Goal: Ask a question

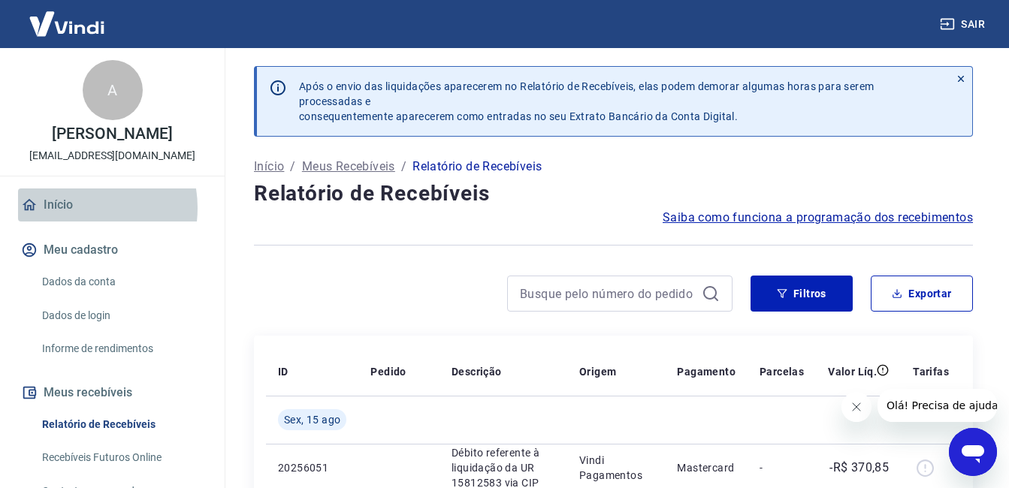
click at [71, 222] on link "Início" at bounding box center [112, 205] width 189 height 33
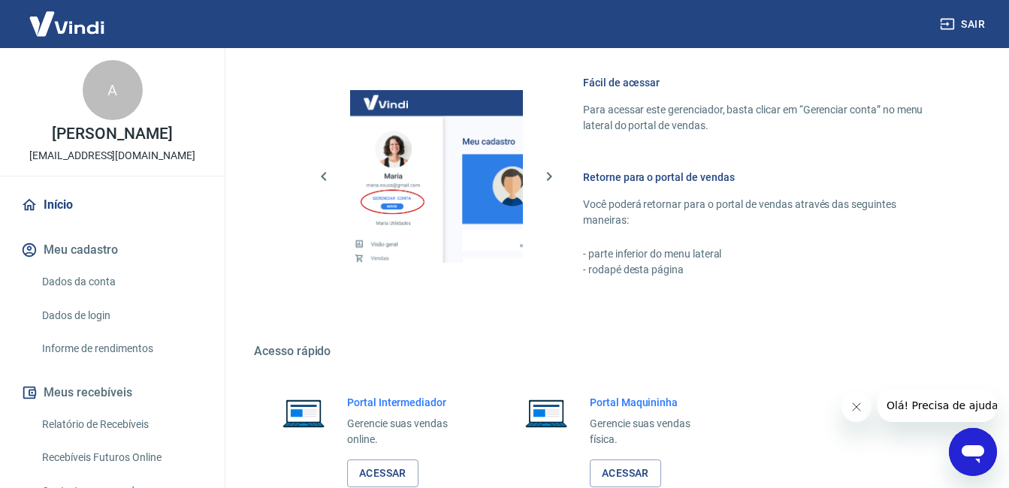
scroll to position [670, 0]
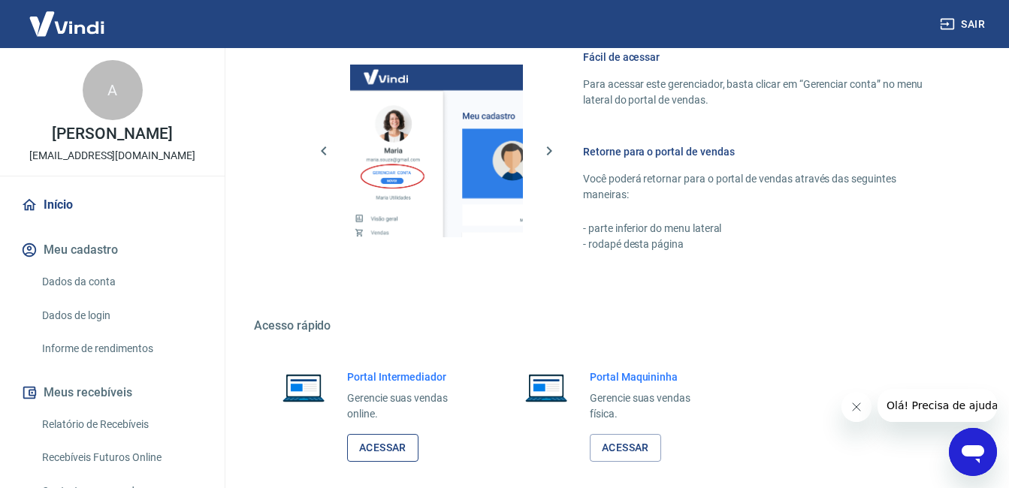
click at [372, 447] on link "Acessar" at bounding box center [382, 448] width 71 height 28
click at [972, 459] on icon "Abrir janela de mensagens" at bounding box center [973, 452] width 27 height 27
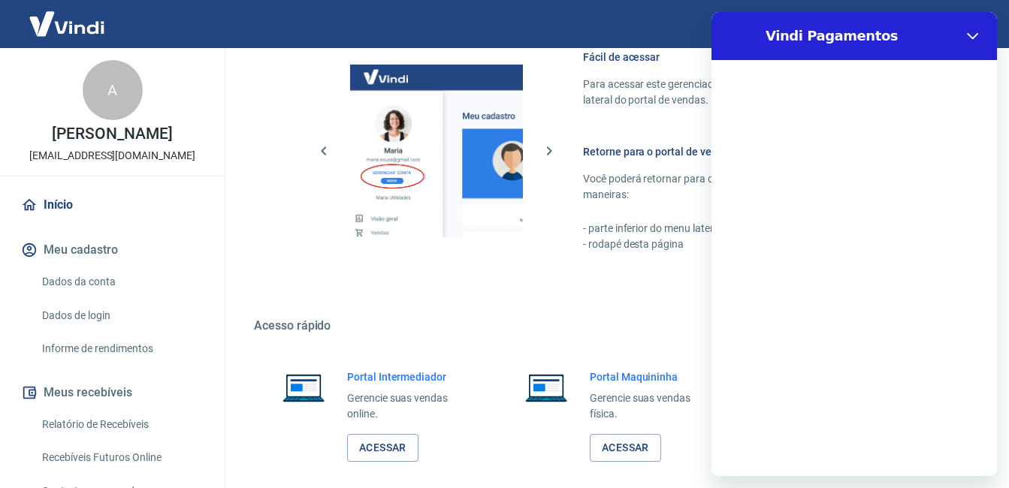
scroll to position [0, 0]
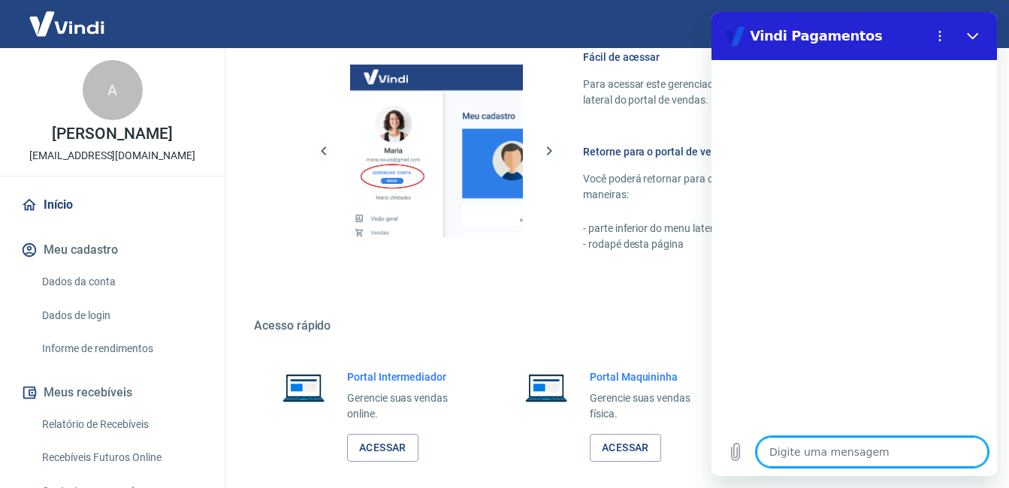
type textarea "o"
type textarea "x"
type textarea "oi"
type textarea "x"
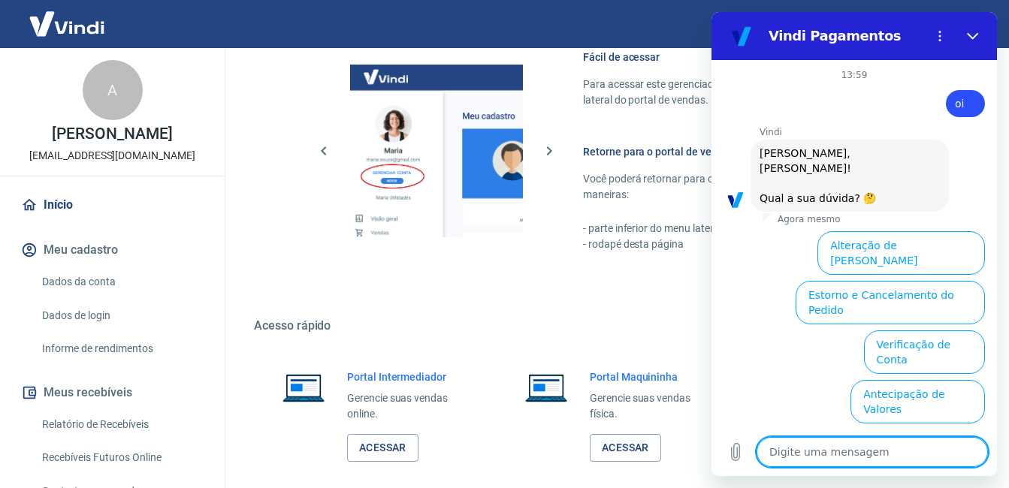
scroll to position [97, 0]
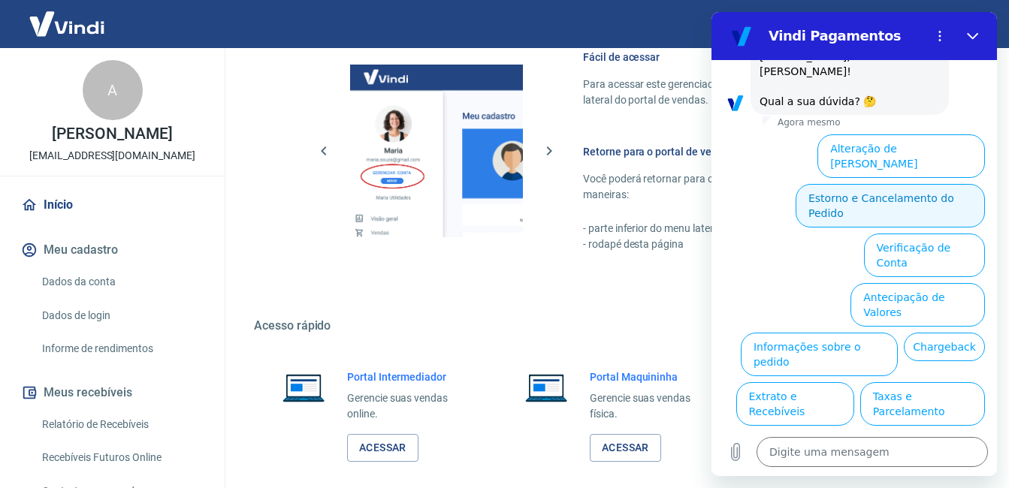
click at [891, 184] on button "Estorno e Cancelamento do Pedido" at bounding box center [890, 206] width 189 height 44
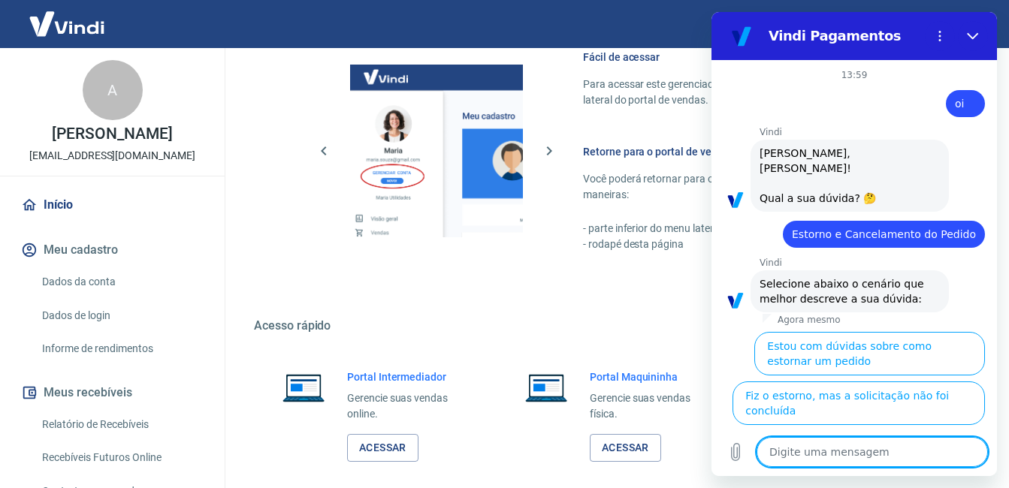
scroll to position [139, 0]
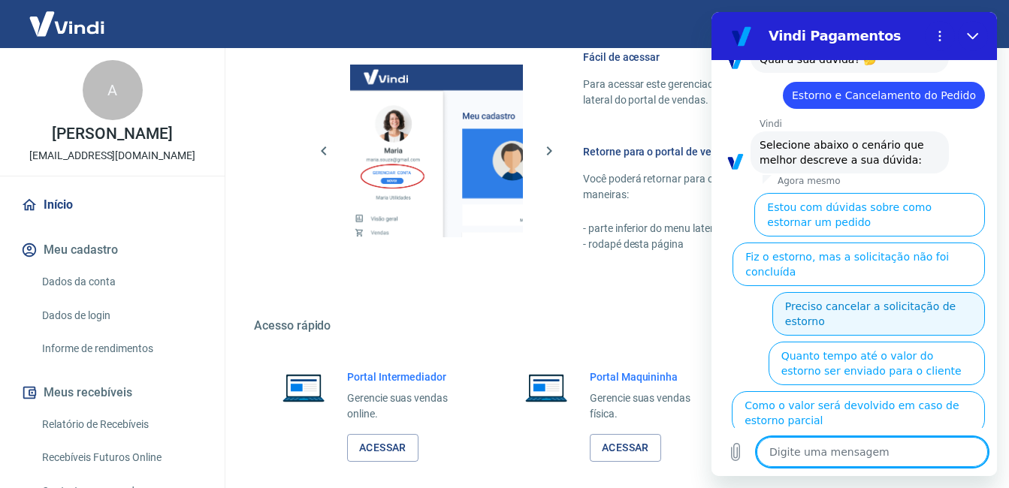
click at [878, 292] on button "Preciso cancelar a solicitação de estorno" at bounding box center [878, 314] width 213 height 44
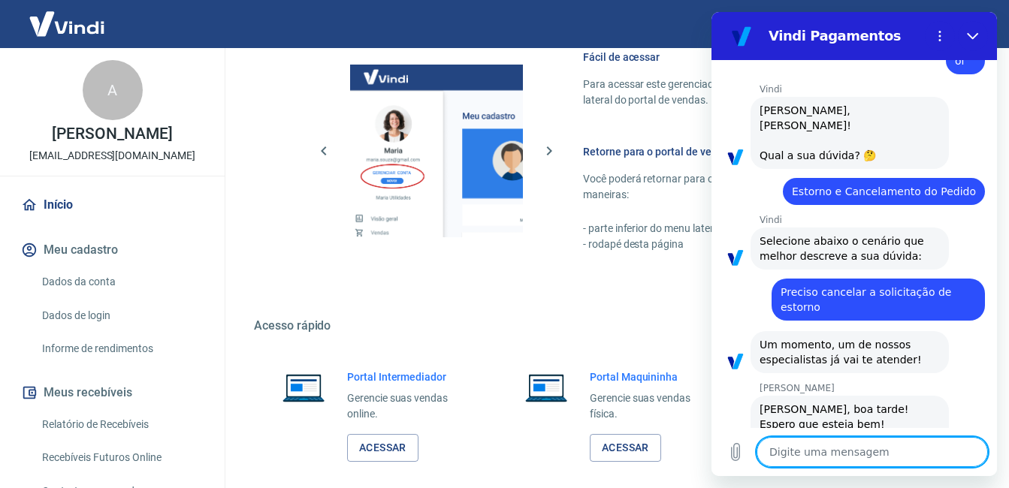
scroll to position [92, 0]
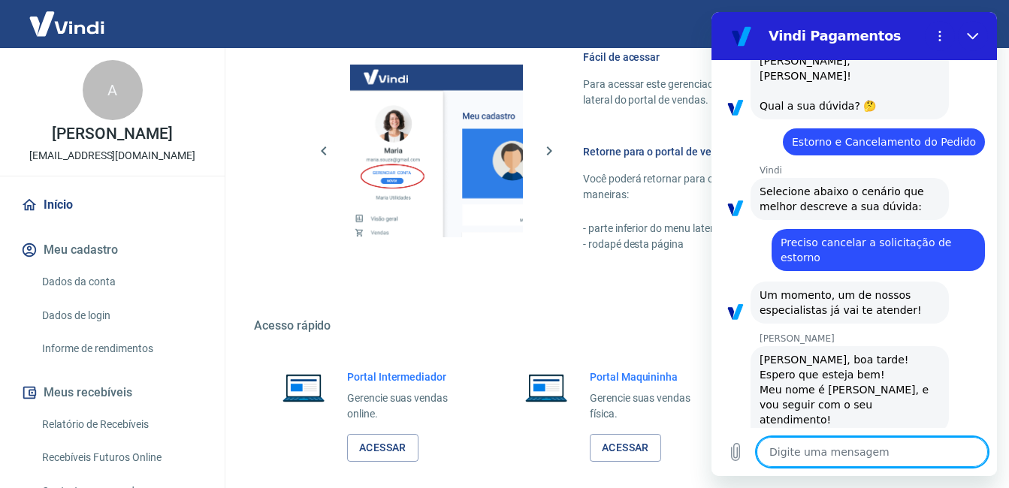
type textarea "x"
click at [877, 450] on textarea at bounding box center [872, 452] width 231 height 30
type textarea "B"
type textarea "x"
type textarea "Bo"
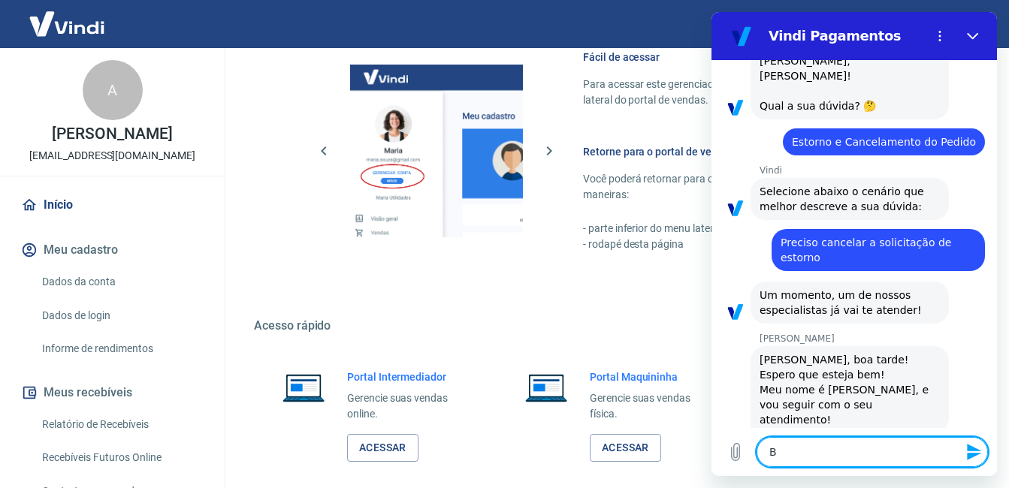
type textarea "x"
type textarea "Boa"
type textarea "x"
type textarea "Boa"
type textarea "x"
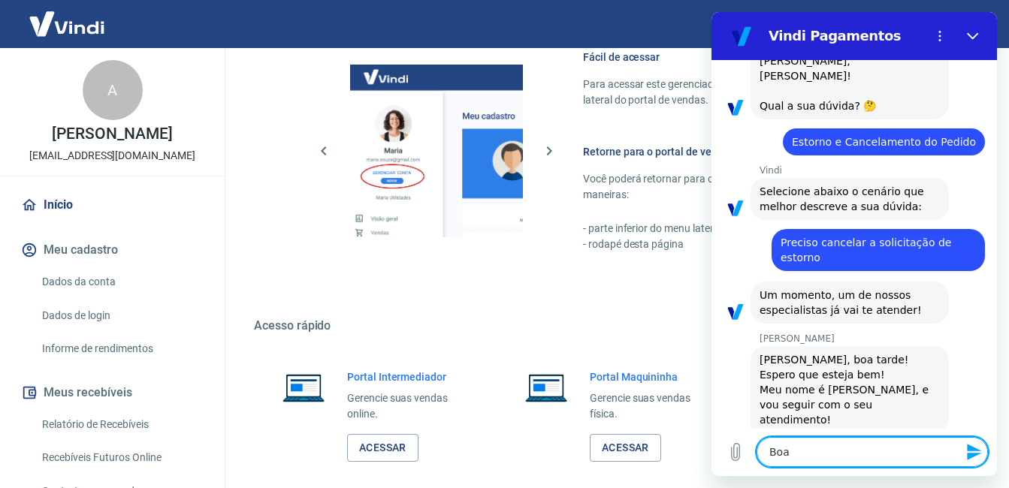
type textarea "Boa t"
type textarea "x"
type textarea "Boa ta"
type textarea "x"
type textarea "Boa tar"
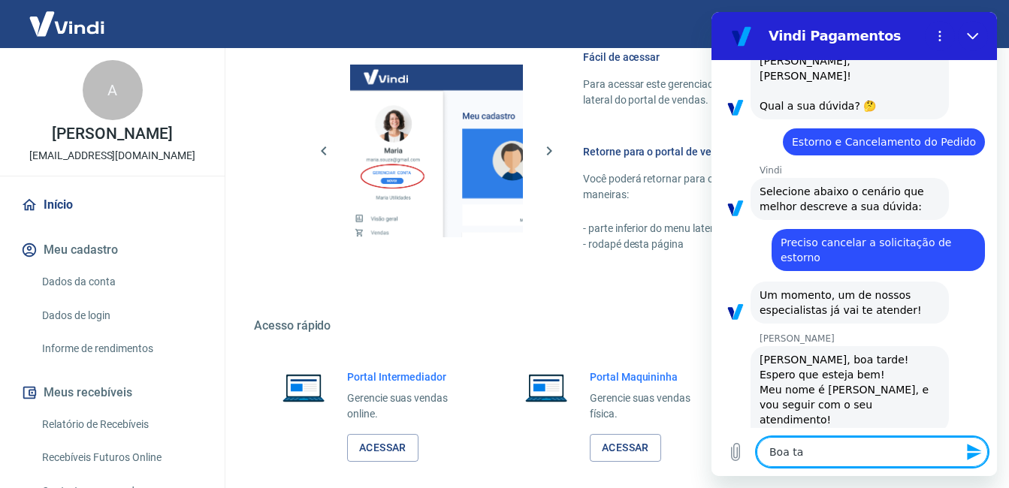
type textarea "x"
type textarea "Boa tard"
type textarea "x"
type textarea "Boa tarde"
type textarea "x"
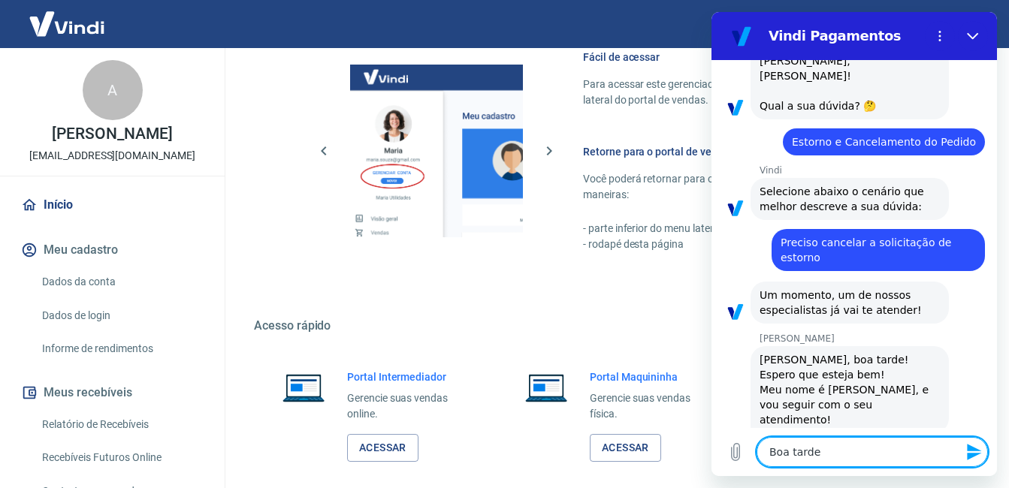
type textarea "Boa tarde,"
type textarea "x"
type textarea "Boa tarde,"
type textarea "x"
type textarea "Boa tarde, e"
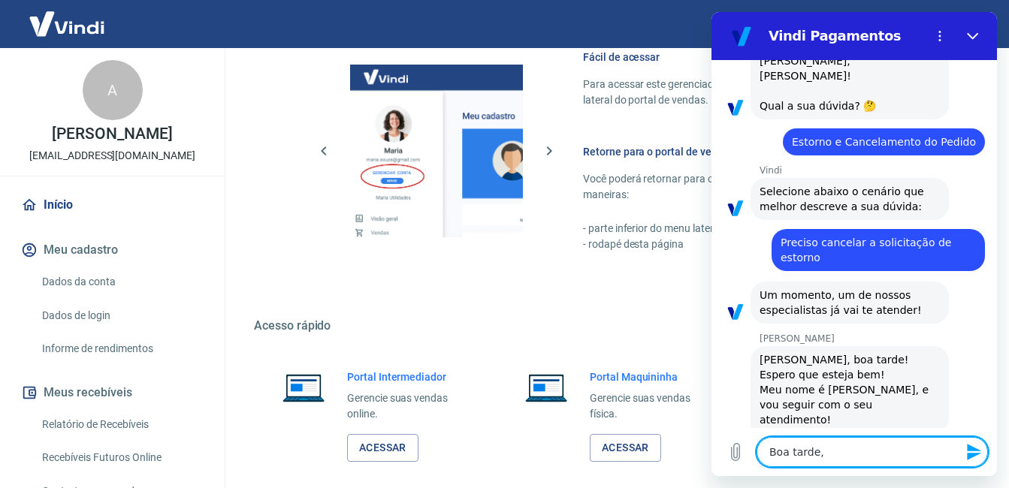
type textarea "x"
type textarea "Boa tarde, [GEOGRAPHIC_DATA]"
type textarea "x"
type textarea "Boa tarde, [GEOGRAPHIC_DATA]"
type textarea "x"
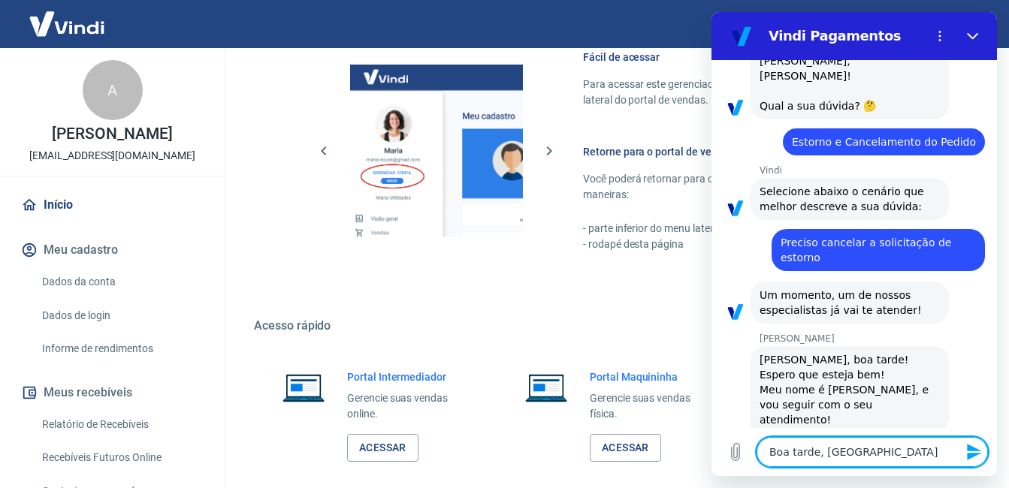
type textarea "Boa tarde, eu s"
type textarea "x"
type textarea "Boa tarde, eu so"
type textarea "x"
type textarea "Boa tarde, eu sol"
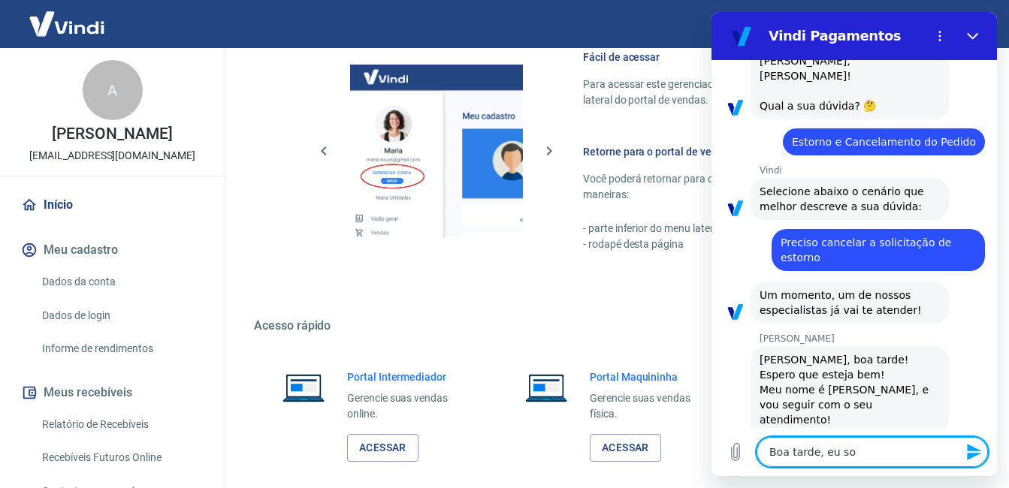
type textarea "x"
type textarea "Boa tarde, eu solc"
type textarea "x"
type textarea "Boa tarde, eu solci"
type textarea "x"
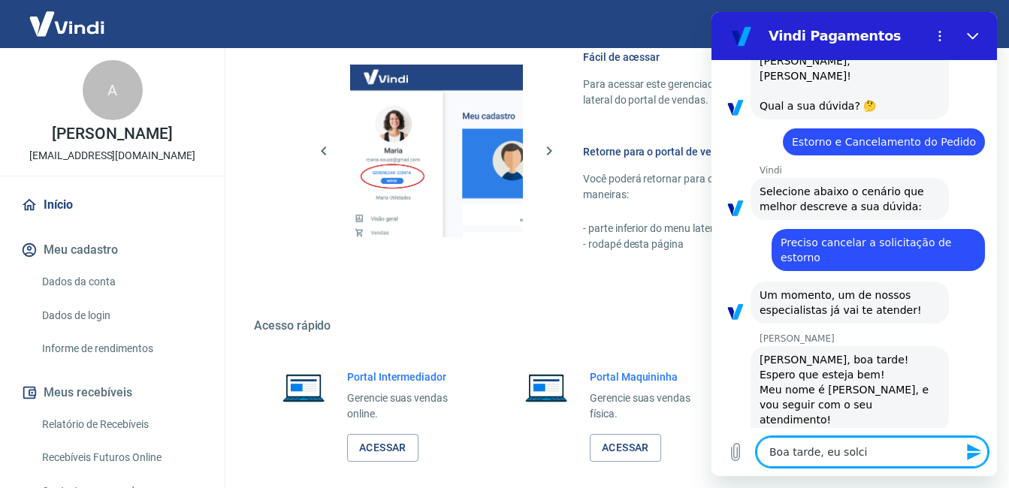
type textarea "Boa tarde, eu solcit"
type textarea "x"
type textarea "Boa tarde, eu solcite"
type textarea "x"
type textarea "Boa tarde, eu solcitei"
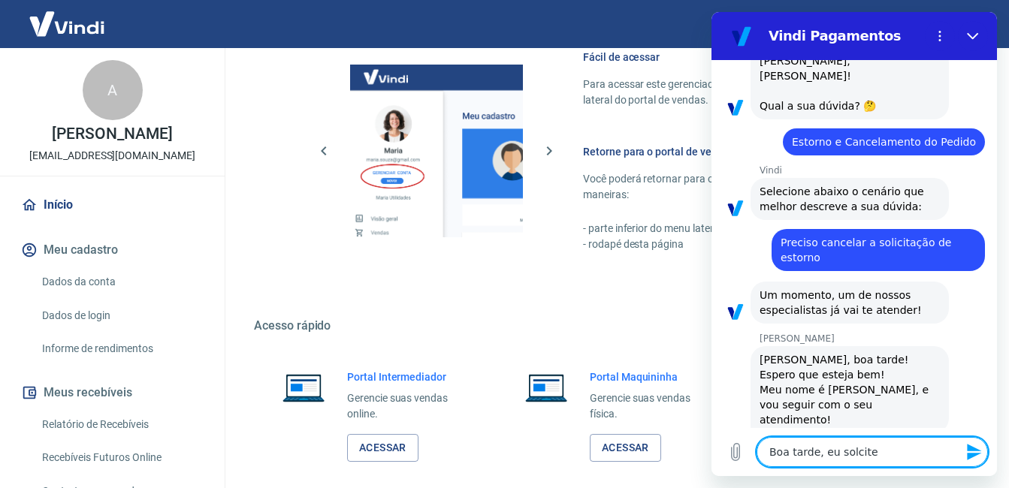
type textarea "x"
type textarea "Boa tarde, eu solcitei"
type textarea "x"
type textarea "Boa tarde, eu solcitei u"
type textarea "x"
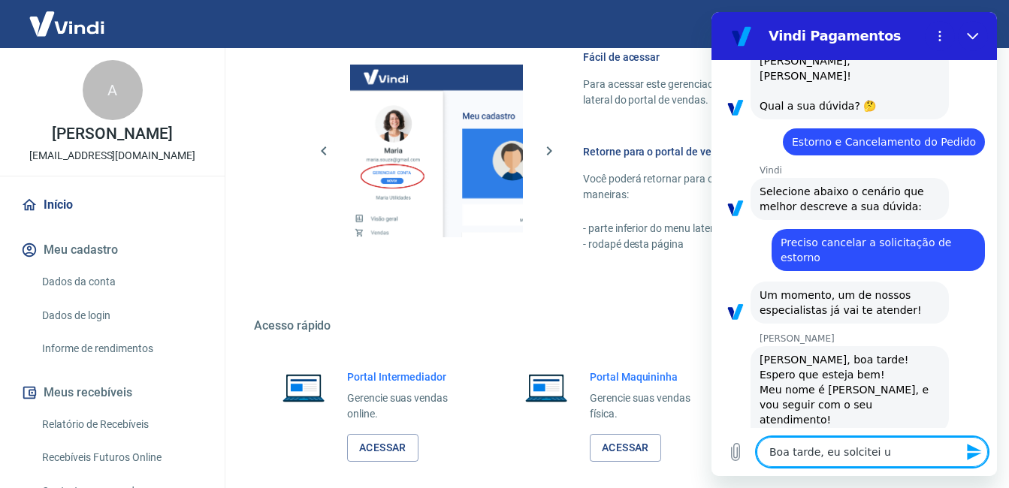
type textarea "Boa tarde, eu solcitei um"
type textarea "x"
type textarea "Boa tarde, eu solcitei um"
type textarea "x"
type textarea "Boa tarde, eu solcitei um c"
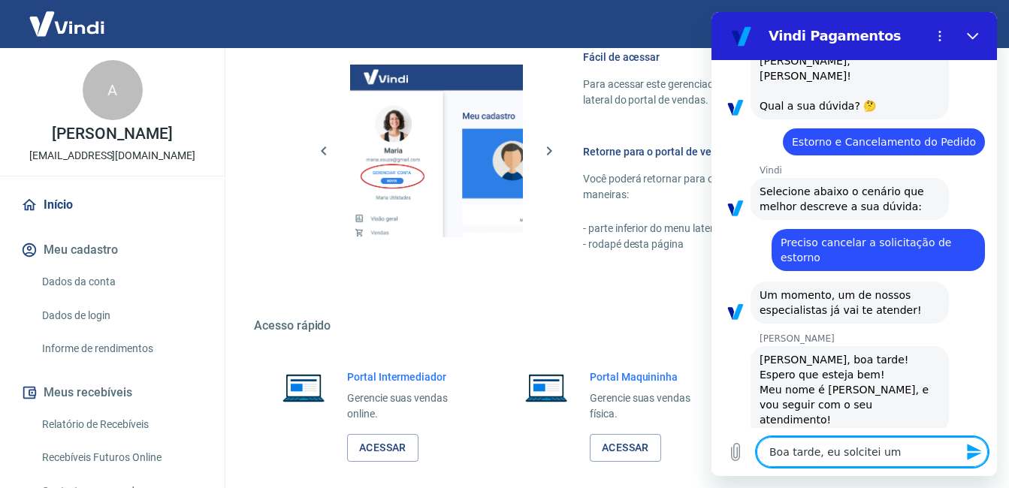
type textarea "x"
type textarea "Boa tarde, eu solcitei um ca"
type textarea "x"
type textarea "Boa tarde, eu solcitei um can"
type textarea "x"
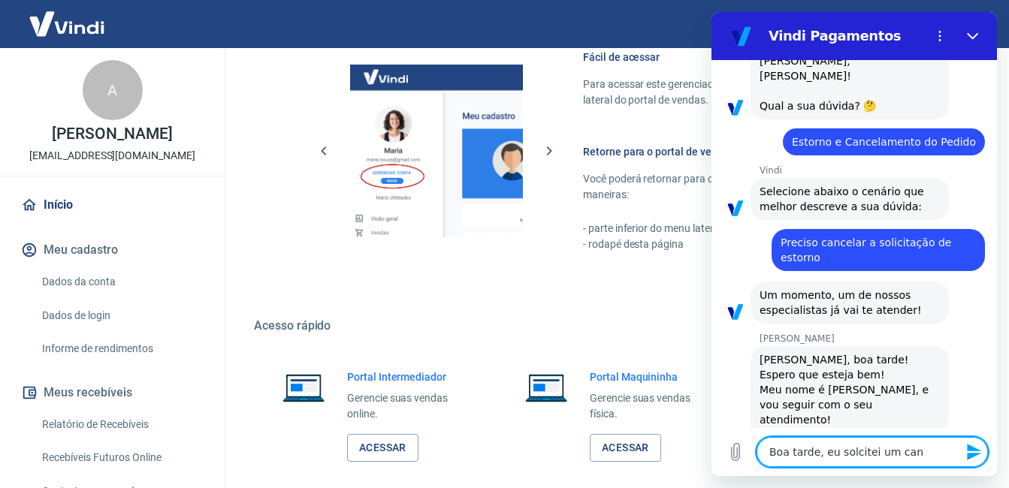
type textarea "Boa tarde, eu solcitei um canc"
type textarea "x"
type textarea "Boa tarde, eu solcitei um cance"
type textarea "x"
type textarea "Boa tarde, eu solcitei um cancel"
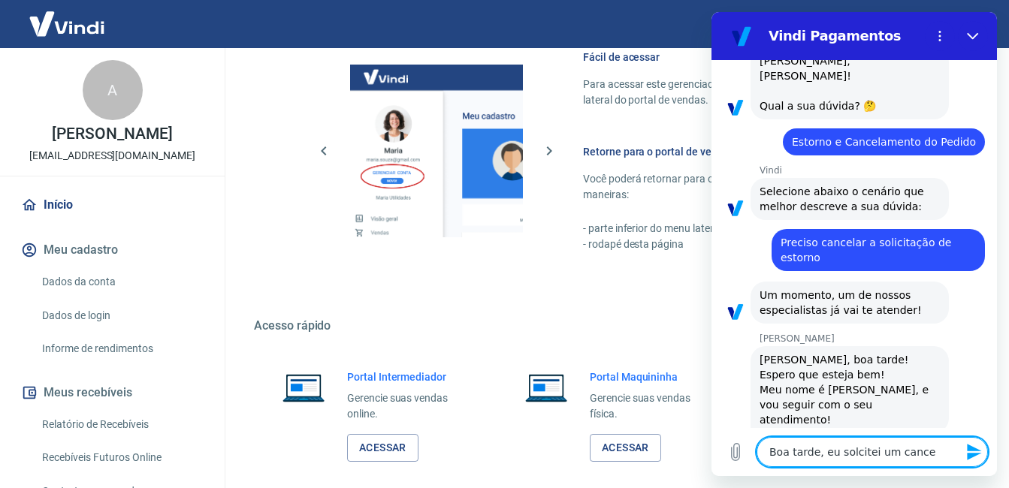
type textarea "x"
type textarea "Boa tarde, eu solcitei um cancela"
type textarea "x"
type textarea "Boa tarde, eu solcitei um cancelam"
type textarea "x"
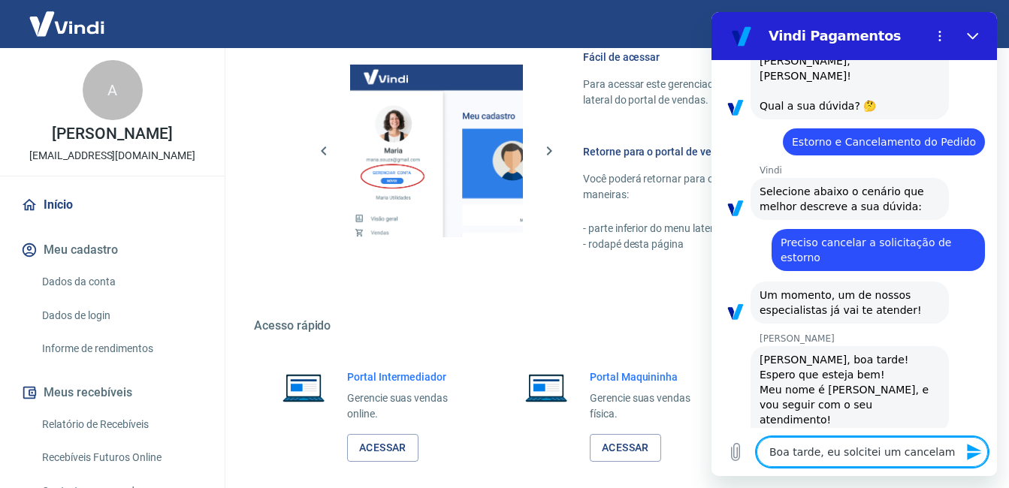
type textarea "Boa tarde, eu solcitei um cancelame"
type textarea "x"
type textarea "Boa tarde, eu solcitei um cancelamen"
type textarea "x"
type textarea "Boa tarde, eu solcitei um cancelament"
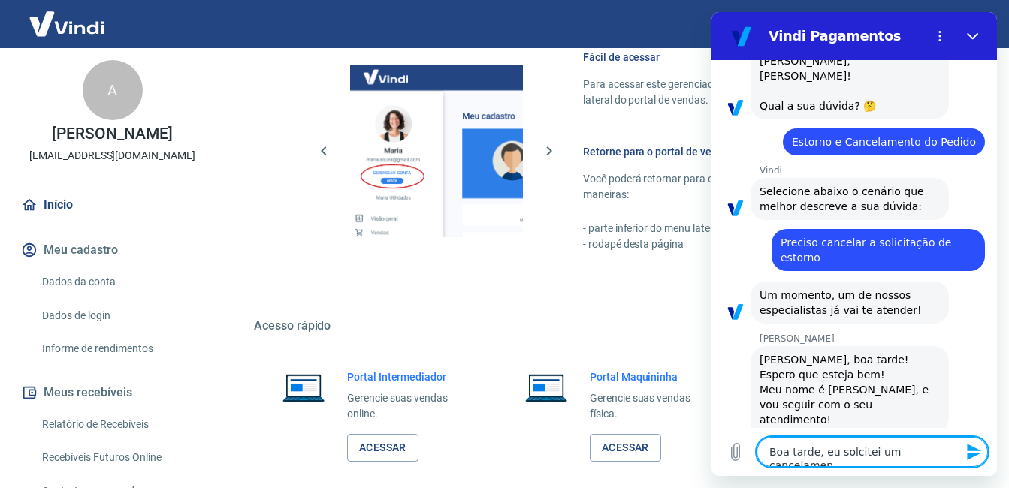
type textarea "x"
type textarea "Boa tarde, eu solcitei um cancelamento"
type textarea "x"
type textarea "Boa tarde, eu solcitei um cancelamento"
type textarea "x"
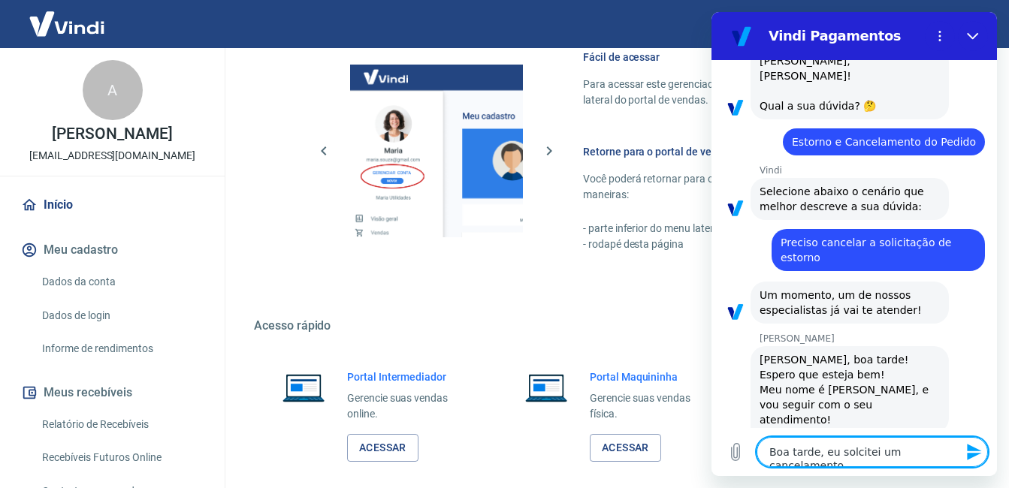
type textarea "Boa tarde, eu solcitei um cancelamento e"
type textarea "x"
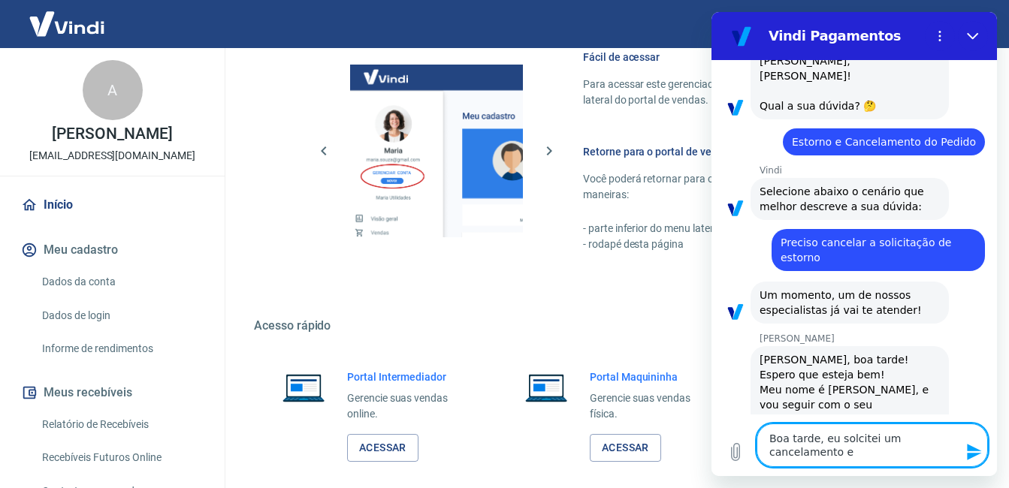
type textarea "Boa tarde, eu solcitei um cancelamento er"
type textarea "x"
type textarea "Boa tarde, eu solcitei um cancelamento err"
type textarea "x"
type textarea "Boa tarde, eu solcitei um cancelamento erra"
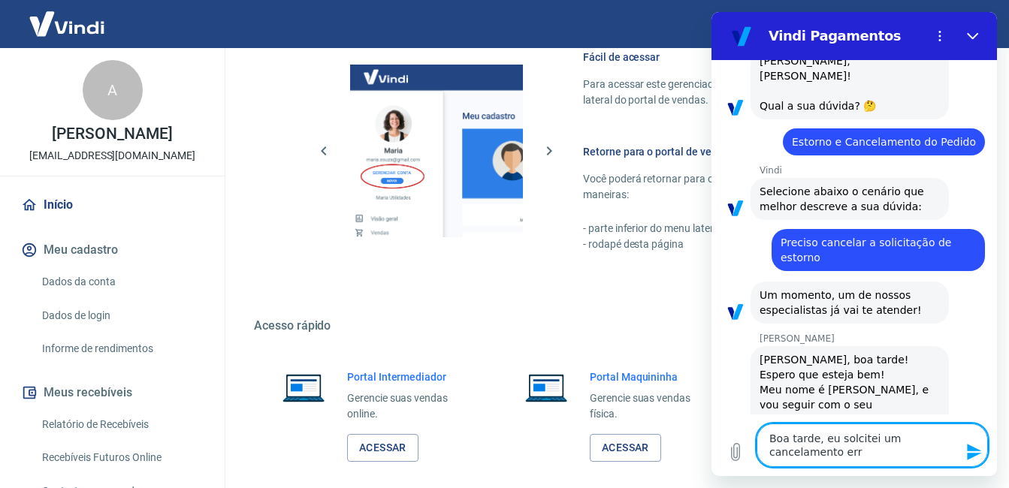
type textarea "x"
type textarea "Boa tarde, eu solcitei um cancelamento errad"
type textarea "x"
type textarea "Boa tarde, eu solcitei um cancelamento errado"
type textarea "x"
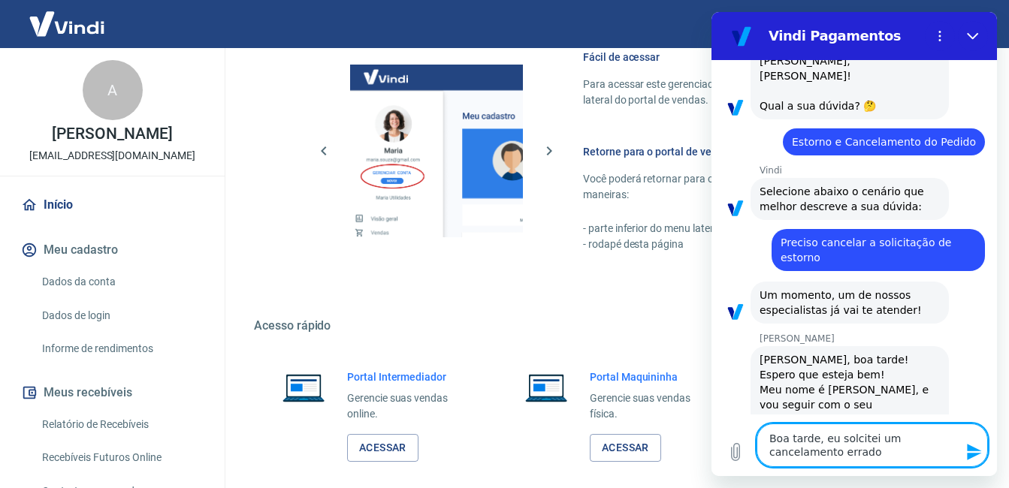
type textarea "Boa tarde, eu solcitei um cancelamento errado."
type textarea "x"
type textarea "Boa tarde, eu solcitei um cancelamento errado."
type textarea "x"
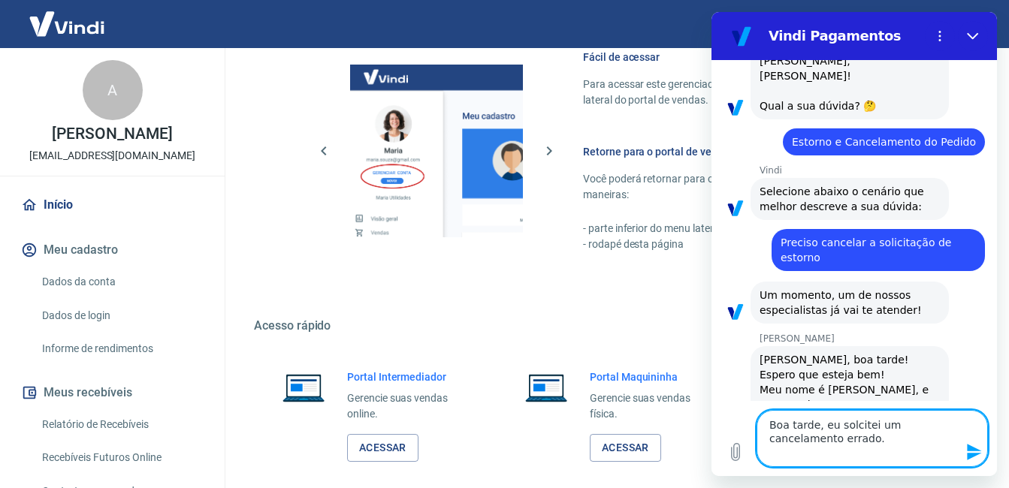
type textarea "Boa tarde, eu solcitei um cancelamento errado. d"
type textarea "x"
type textarea "Boa tarde, eu solcitei um cancelamento errado. da"
type textarea "x"
type textarea "Boa tarde, eu solcitei um cancelamento errado. da"
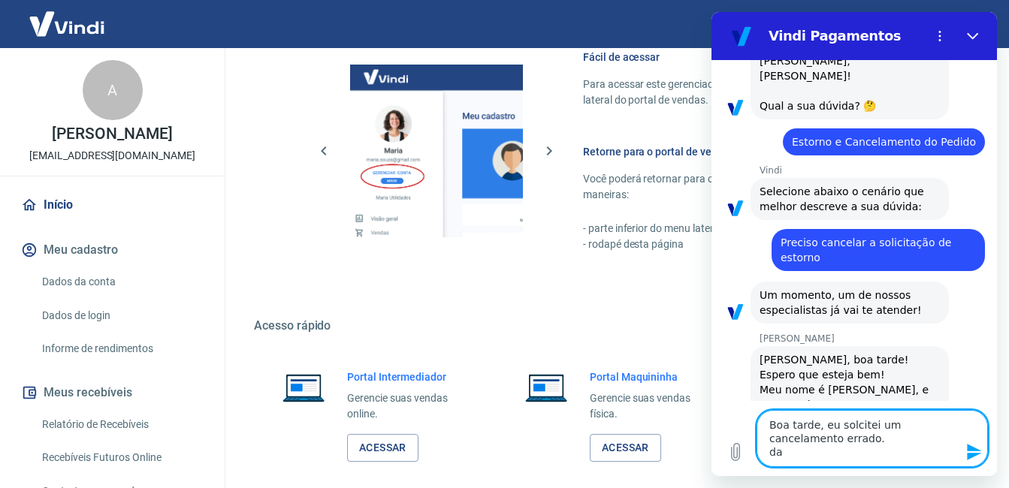
type textarea "x"
type textarea "Boa tarde, eu solcitei um cancelamento errado. da p"
type textarea "x"
type textarea "Boa tarde, eu solcitei um cancelamento errado. da pr"
type textarea "x"
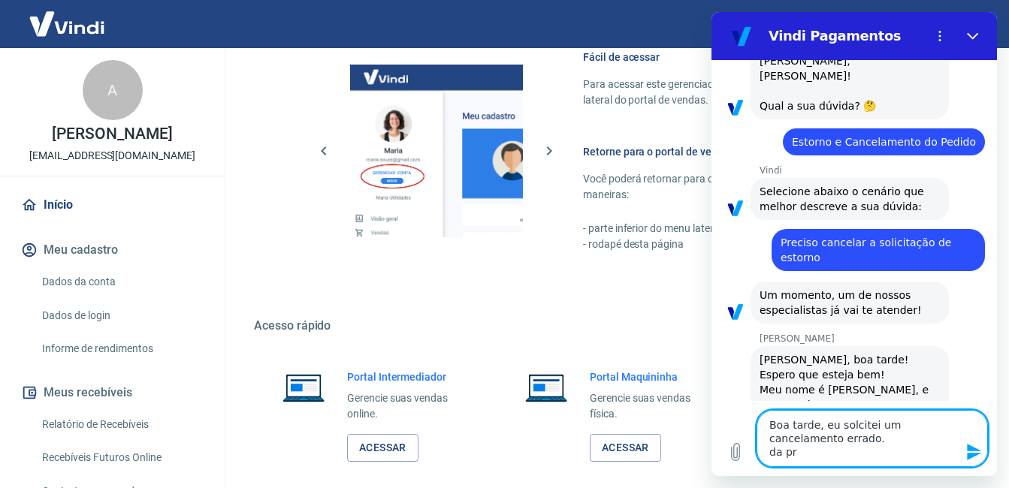
type textarea "Boa tarde, eu solcitei um cancelamento errado. da pra"
type textarea "x"
type textarea "Boa tarde, eu solcitei um cancelamento errado. da pra"
type textarea "x"
type textarea "Boa tarde, eu solcitei um cancelamento errado. da pra c"
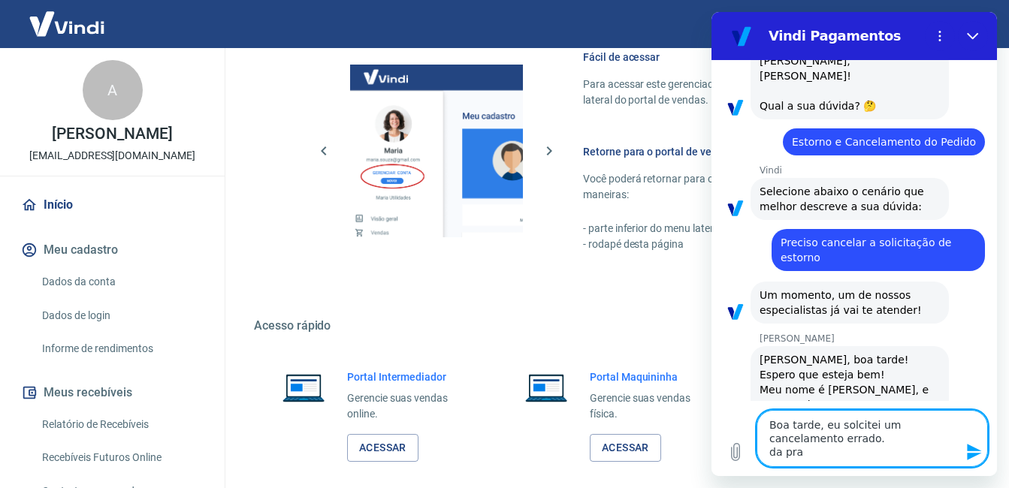
type textarea "x"
type textarea "Boa tarde, eu solcitei um cancelamento errado. da pra ca"
type textarea "x"
type textarea "Boa tarde, eu solcitei um cancelamento errado. da pra can"
type textarea "x"
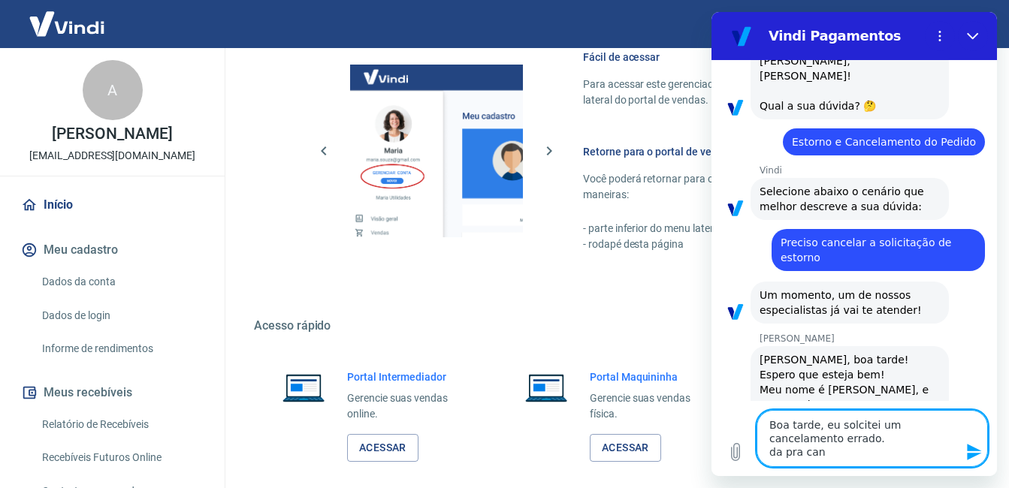
type textarea "Boa tarde, eu solcitei um cancelamento errado. da pra canc"
type textarea "x"
type textarea "Boa tarde, eu solcitei um cancelamento errado. da pra cance"
type textarea "x"
type textarea "Boa tarde, eu solcitei um cancelamento errado. da pra cancel"
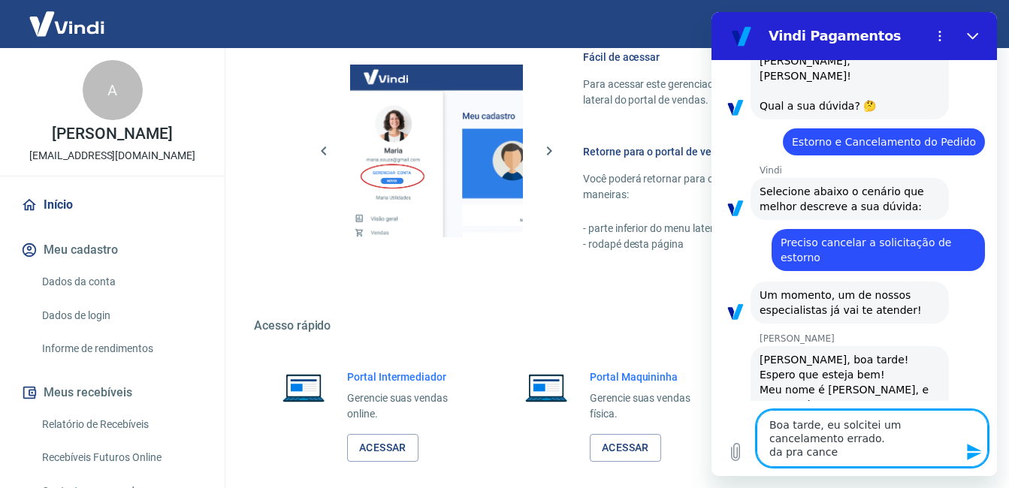
type textarea "x"
type textarea "Boa tarde, eu solcitei um cancelamento errado. da pra cancela"
type textarea "x"
type textarea "Boa tarde, eu solcitei um cancelamento errado. da pra cancelar"
type textarea "x"
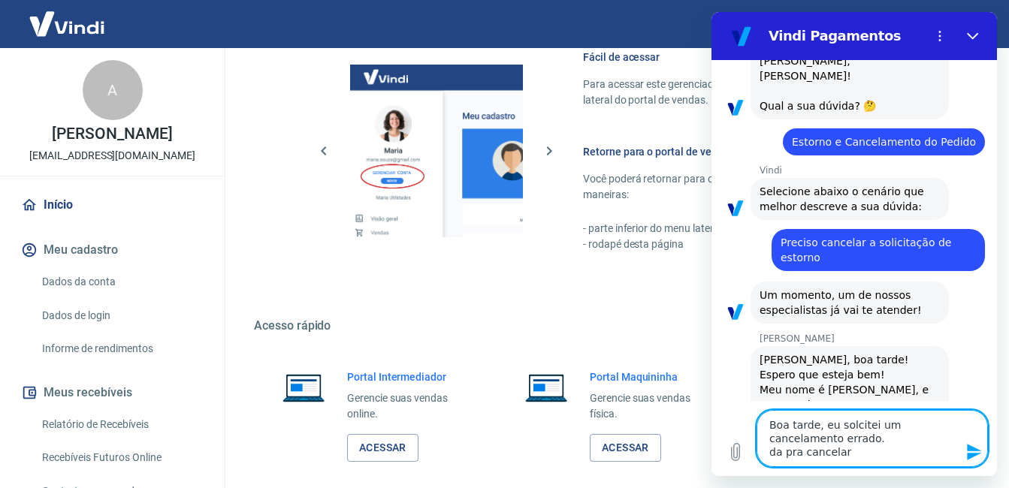
type textarea "Boa tarde, eu solcitei um cancelamento errado. da pra cancelar"
type textarea "x"
type textarea "Boa tarde, eu solcitei um cancelamento errado. da pra cancelar o"
type textarea "x"
type textarea "Boa tarde, eu solcitei um cancelamento errado. da pra cancelar o"
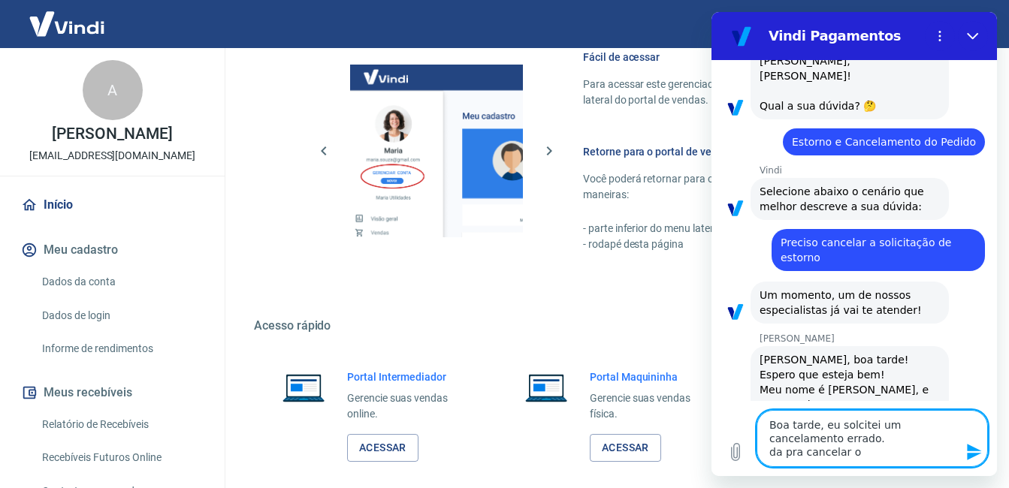
type textarea "x"
type textarea "Boa tarde, eu solcitei um cancelamento errado. da pra cancelar o c"
type textarea "x"
type textarea "Boa tarde, eu solcitei um cancelamento errado. da pra cancelar o ca"
type textarea "x"
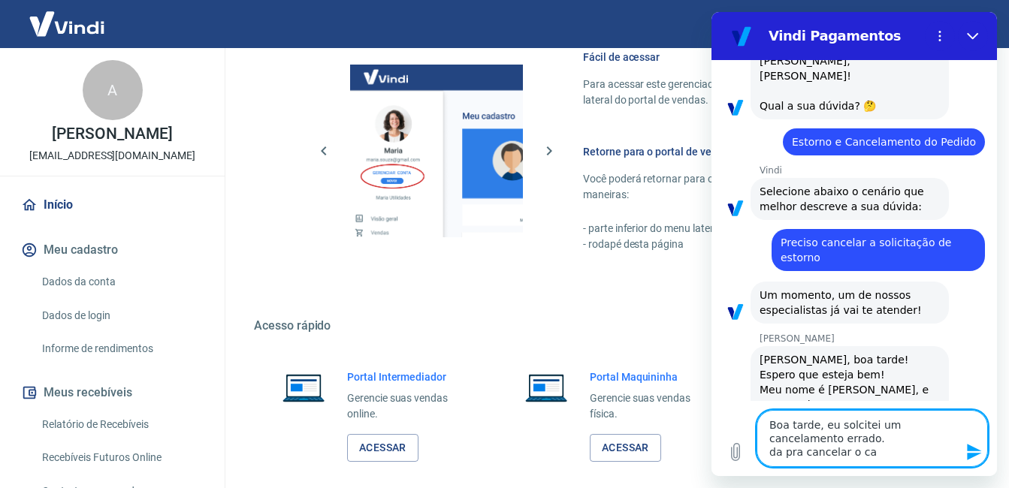
type textarea "Boa tarde, eu solcitei um cancelamento errado. da pra cancelar o can"
type textarea "x"
type textarea "Boa tarde, eu solcitei um cancelamento errado. da pra cancelar o canc"
type textarea "x"
type textarea "Boa tarde, eu solcitei um cancelamento errado. da pra cancelar o cance"
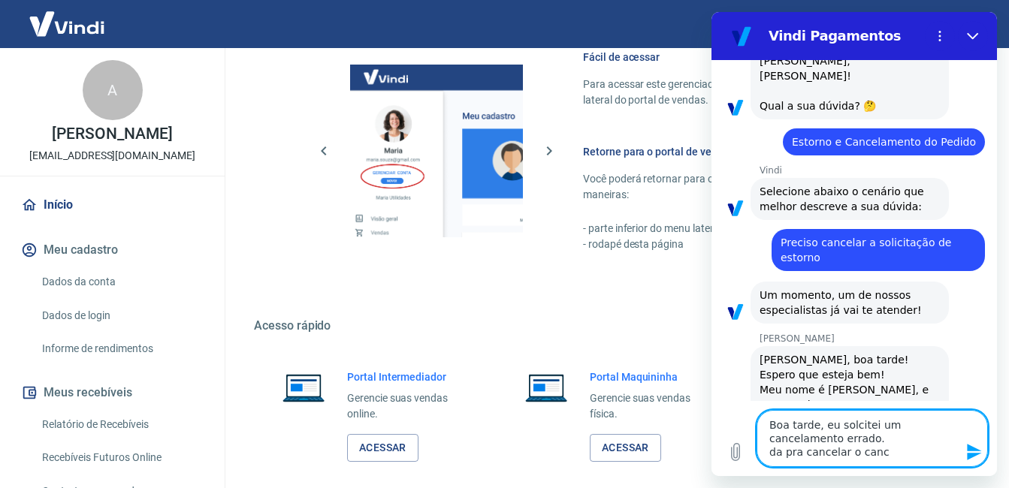
type textarea "x"
type textarea "Boa tarde, eu solcitei um cancelamento errado. da pra cancelar o cancel"
type textarea "x"
type textarea "Boa tarde, eu solcitei um cancelamento errado. da pra cancelar o cancelm"
type textarea "x"
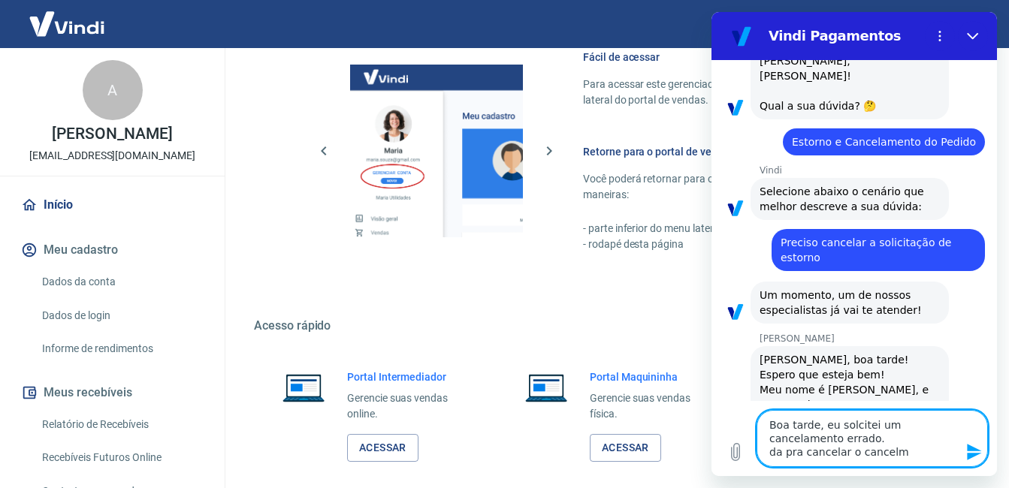
type textarea "Boa tarde, eu solcitei um cancelamento errado. da pra cancelar o cancelma"
type textarea "x"
type textarea "Boa tarde, eu solcitei um cancelamento errado. da pra cancelar o cancelman"
type textarea "x"
type textarea "Boa tarde, eu solcitei um cancelamento errado. da pra cancelar o cancelmane"
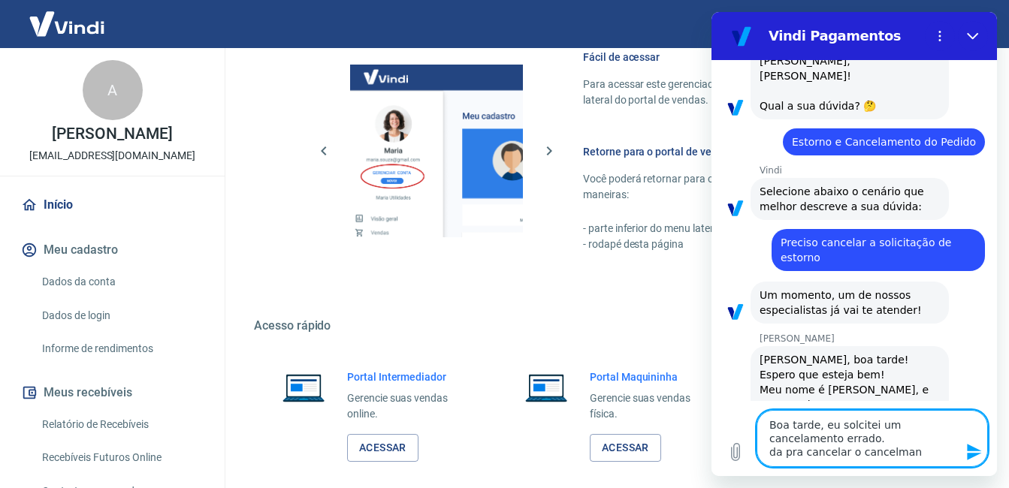
type textarea "x"
type textarea "Boa tarde, eu solcitei um cancelamento errado. da pra cancelar o cancelmaneo"
type textarea "x"
type textarea "Boa tarde, eu solcitei um cancelamento errado. da pra cancelar o cancelmaneot"
type textarea "x"
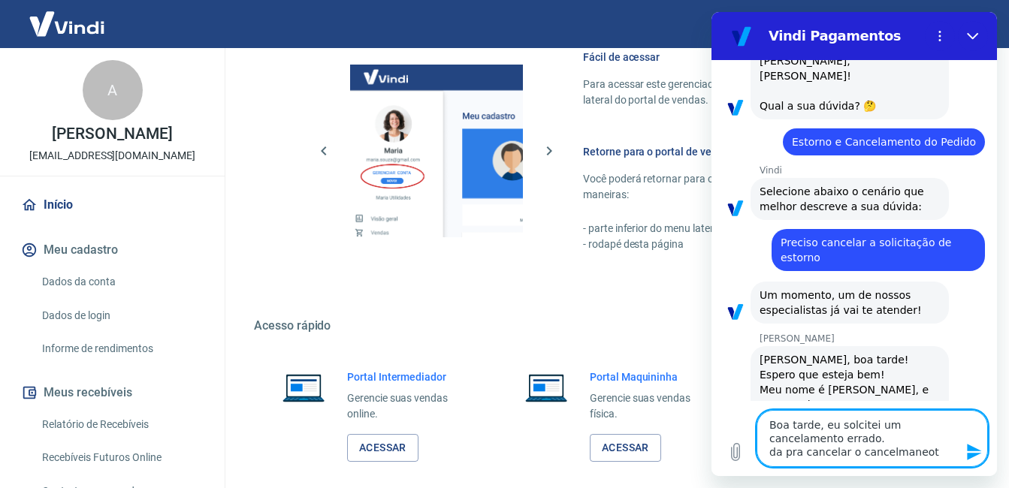
type textarea "Boa tarde, eu solcitei um cancelamento errado. da pra cancelar o cancelmaneot"
type textarea "x"
type textarea "Boa tarde, eu solcitei um cancelamento errado. da pra cancelar o cancelmaneot r"
type textarea "x"
type textarea "Boa tarde, eu solcitei um cancelamento errado. da pra cancelar o cancelmaneot rs"
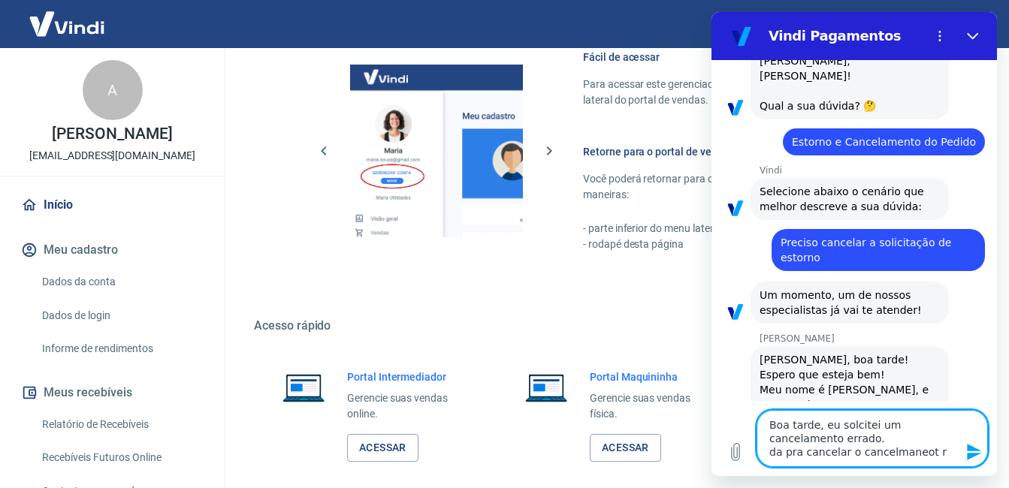
type textarea "x"
type textarea "Boa tarde, eu solcitei um cancelamento errado. da pra cancelar o cancelmaneot rs"
type textarea "x"
type textarea "Boa tarde, eu solcitei um cancelamento errado. da pra cancelar o cancelmaneot r…"
type textarea "x"
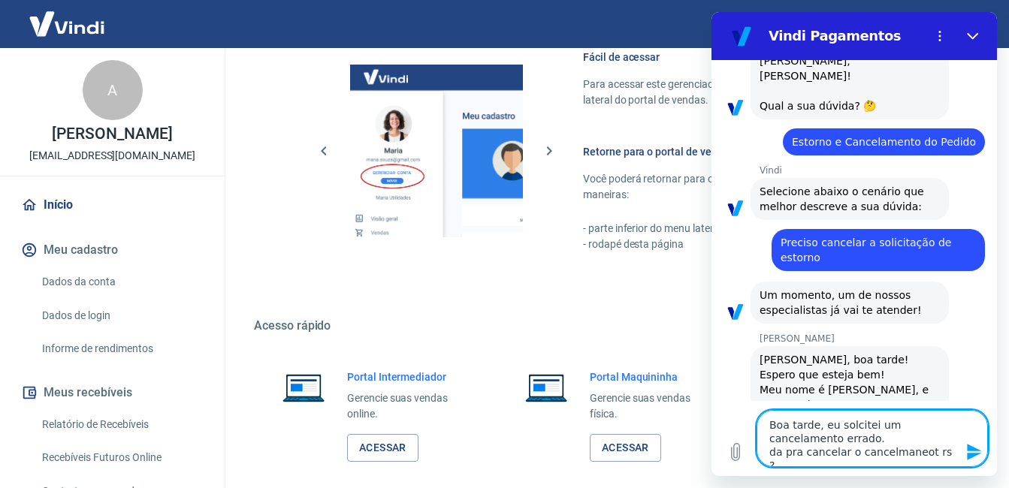
type textarea "Boa tarde, eu solcitei um cancelamento errado. da pra cancelar o cancelmaneot r…"
type textarea "x"
type textarea "Boa tarde, eu solcitei um cancelamento errado. da pra cancelar o cancelamento r…"
type textarea "x"
type textarea "Boa tarde, eu solicitei um cancelamento errado. da pra cancelar o cancelamento …"
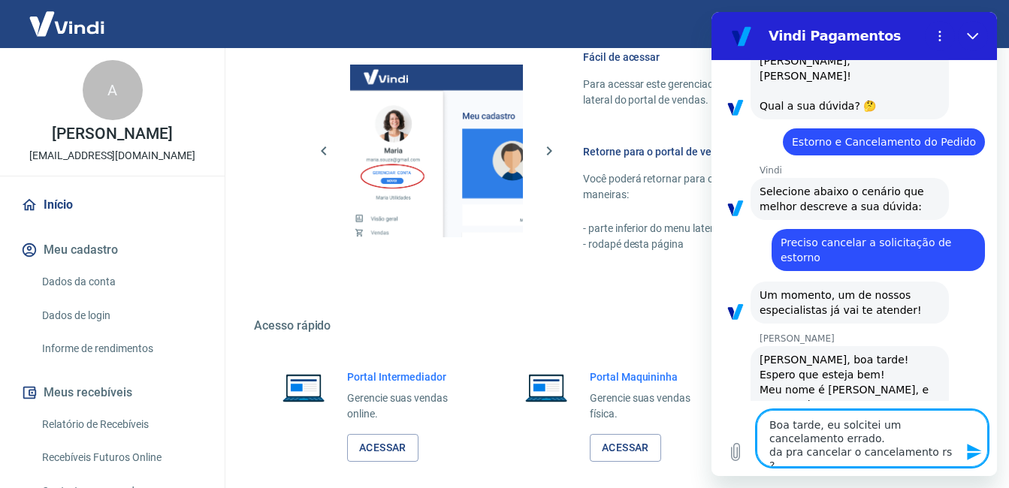
type textarea "x"
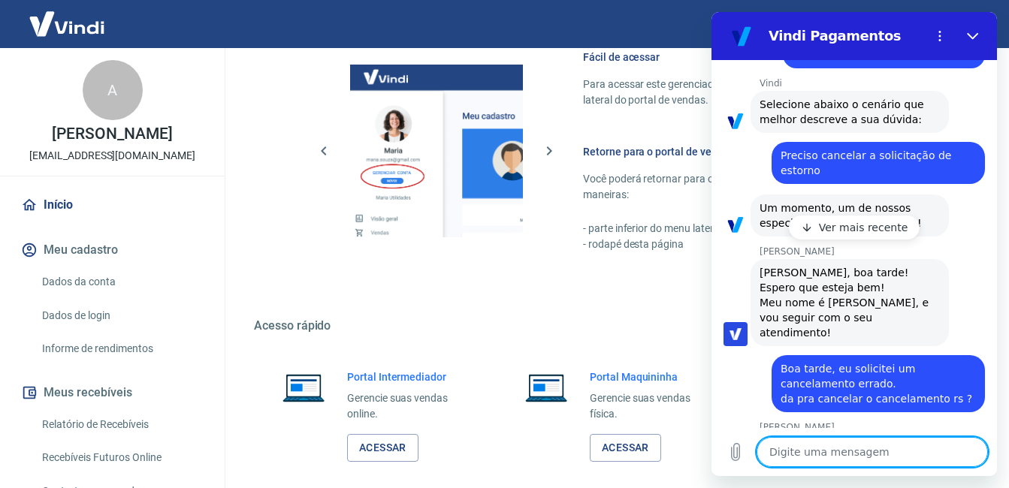
scroll to position [231, 0]
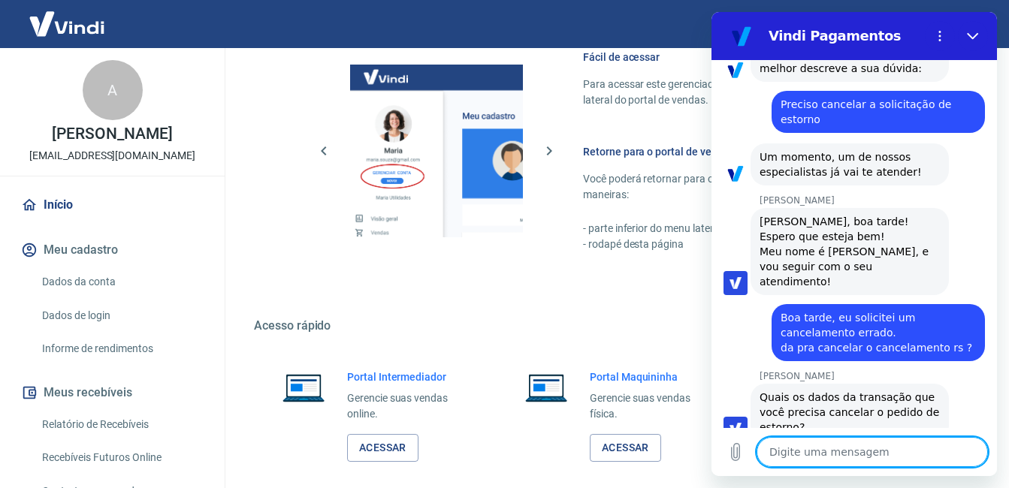
type textarea "x"
click at [809, 451] on textarea at bounding box center [872, 452] width 231 height 30
paste textarea "Quantidade NSU 1 Data da transação 375918143 [DATE] 06:40:23 Valor R$ 79,99 Det…"
type textarea "Quantidade NSU 1 Data da transação 375918143 [DATE] 06:40:23 Valor R$ 79,99 Det…"
type textarea "x"
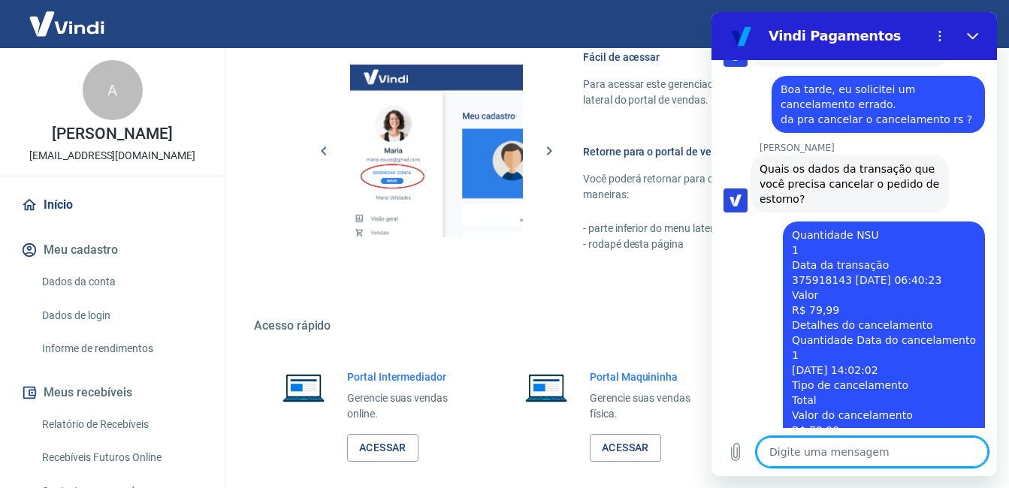
scroll to position [462, 0]
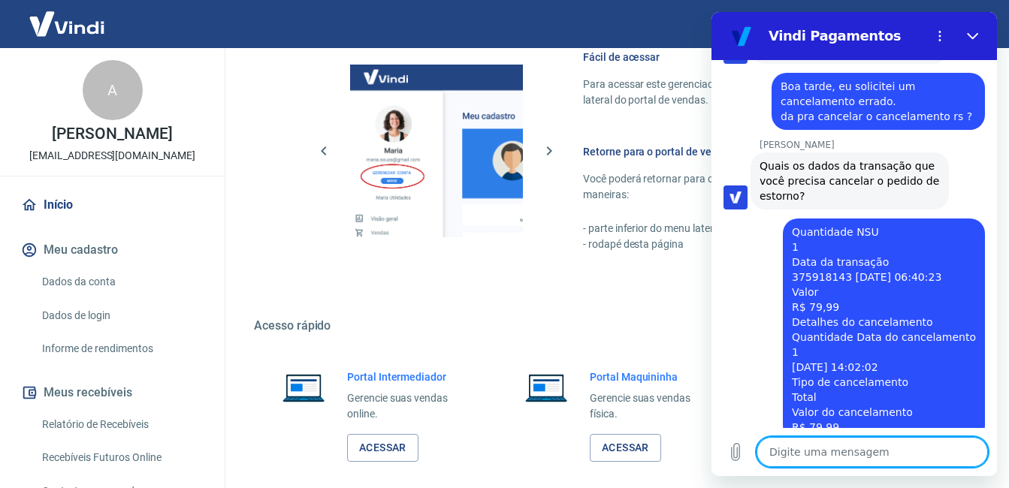
type textarea "x"
paste textarea "Nome do estabelecimento: AcademiaHardCore Número pedido: 762468738 Nome do port…"
type textarea "Nome do estabelecimento: AcademiaHardCore Número pedido: 762468738 Nome do port…"
type textarea "x"
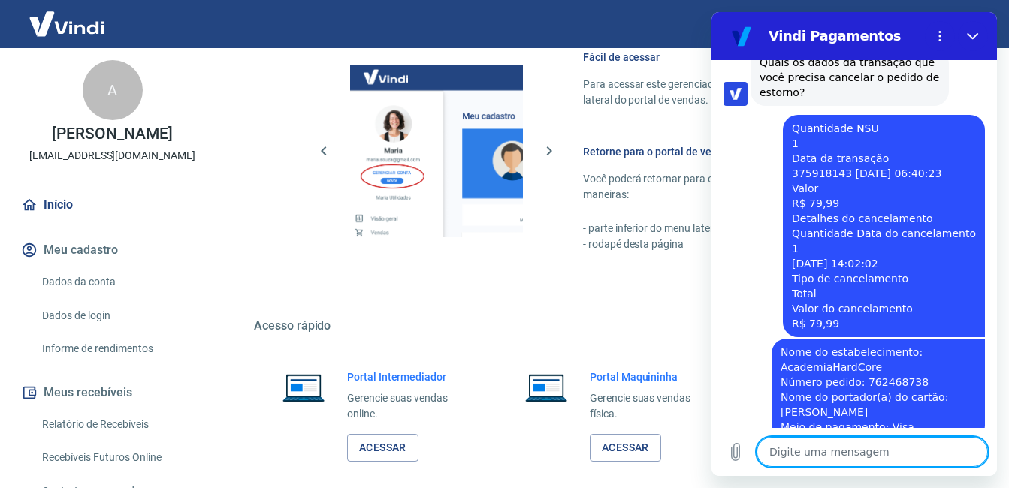
scroll to position [645, 0]
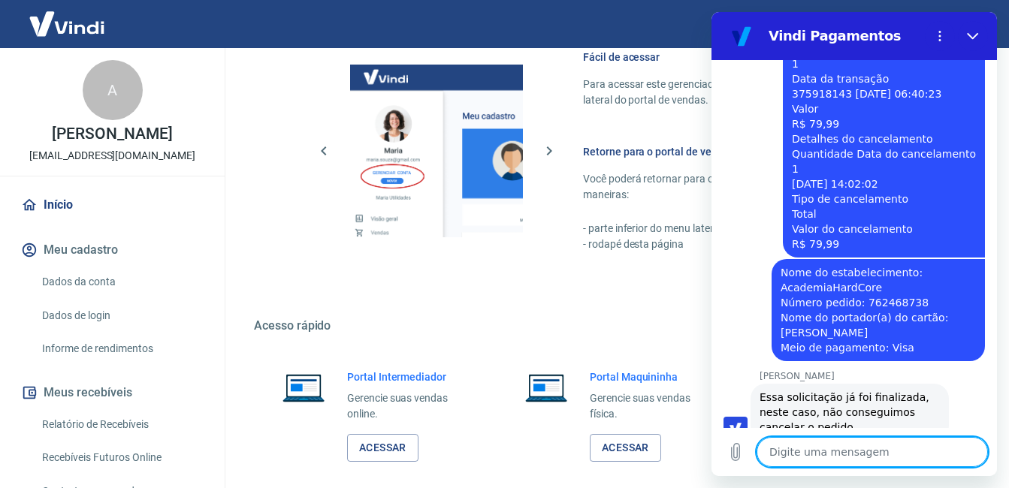
type textarea "x"
type textarea "o"
type textarea "x"
type textarea "ok"
type textarea "x"
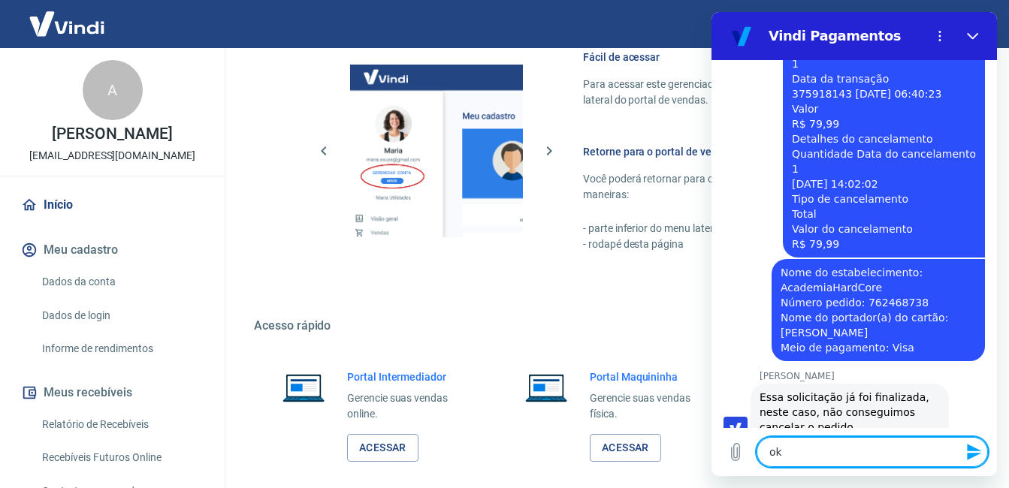
type textarea "ok,"
type textarea "x"
type textarea "ok,"
type textarea "x"
type textarea "ok, v"
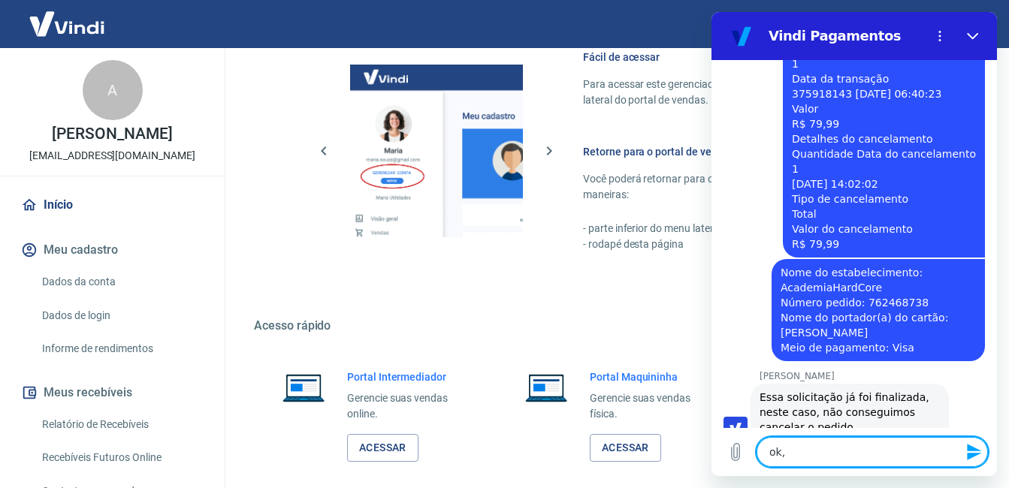
type textarea "x"
type textarea "ok,"
type textarea "x"
type textarea "ok, o"
type textarea "x"
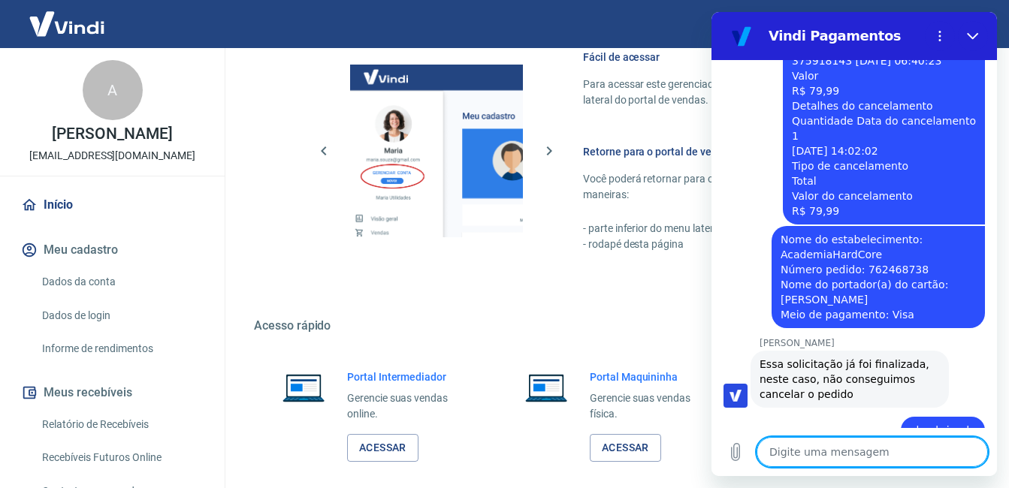
scroll to position [682, 0]
